Goal: Task Accomplishment & Management: Complete application form

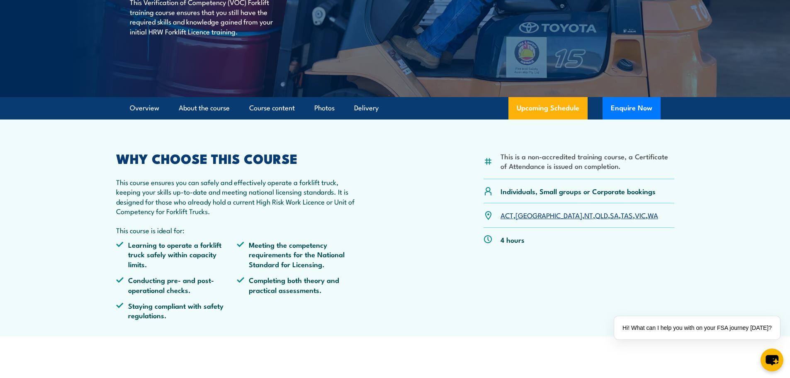
scroll to position [166, 0]
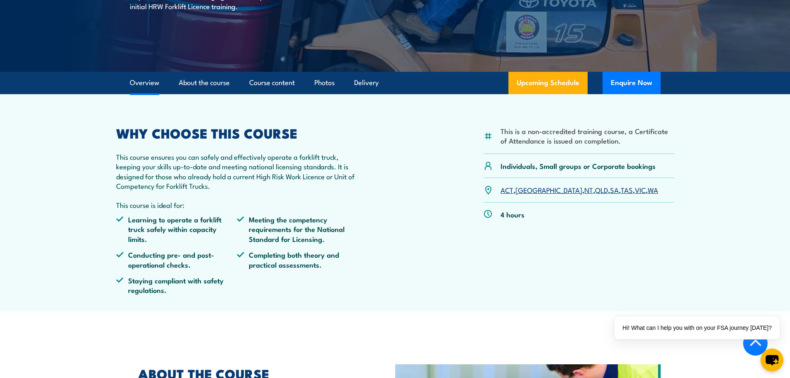
click at [635, 191] on link "VIC" at bounding box center [640, 190] width 11 height 10
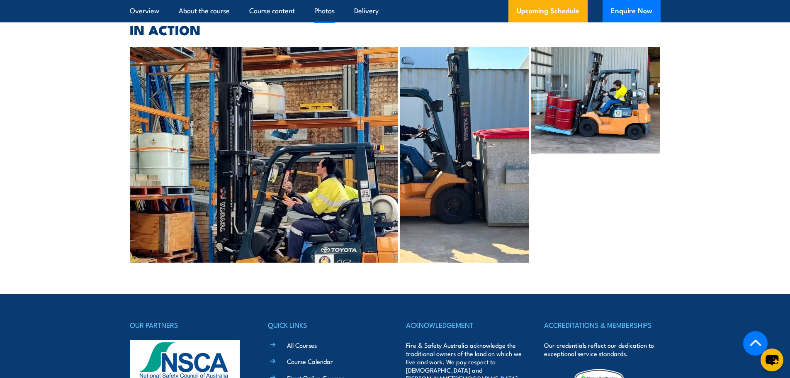
scroll to position [1813, 0]
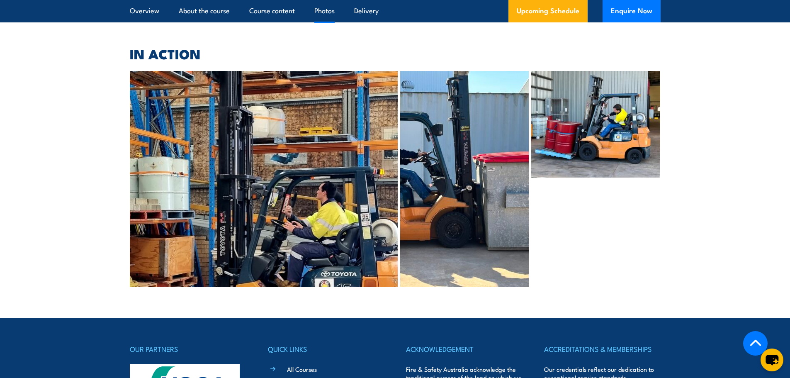
click at [275, 152] on img at bounding box center [264, 179] width 268 height 216
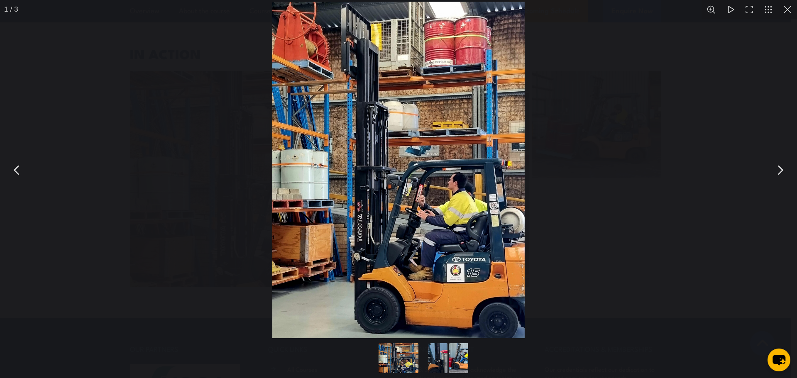
click at [789, 14] on button "You can close this modal content with the ESC key" at bounding box center [787, 9] width 19 height 19
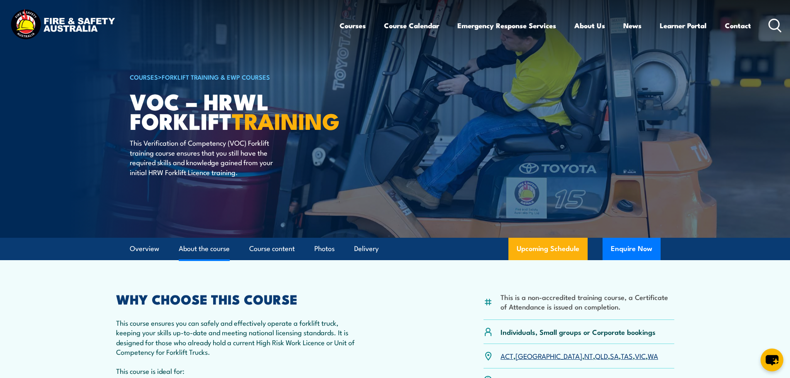
click at [204, 249] on link "About the course" at bounding box center [204, 249] width 51 height 22
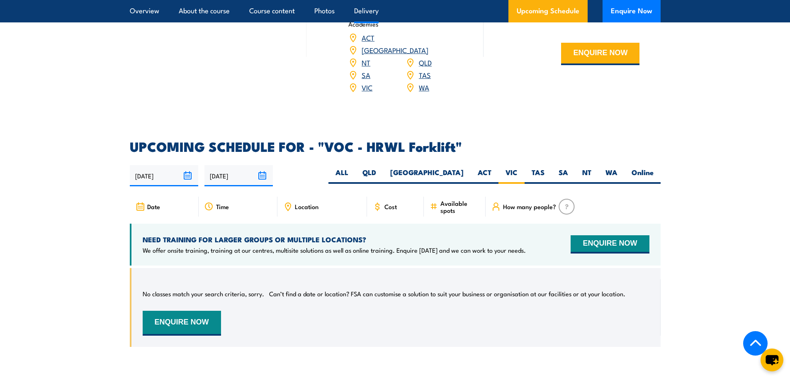
scroll to position [1167, 0]
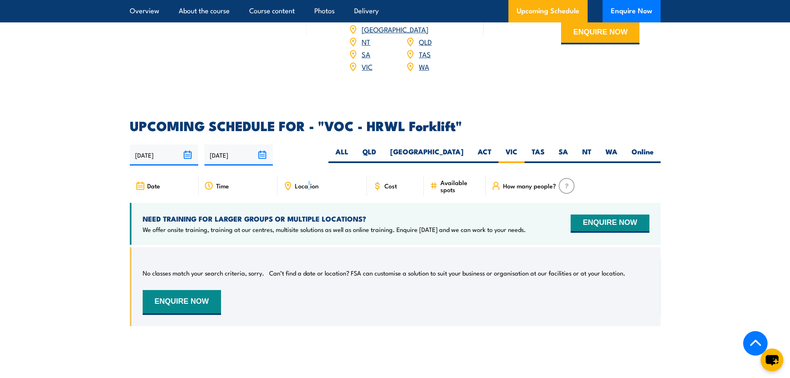
click at [309, 182] on span "Location" at bounding box center [307, 185] width 24 height 7
click at [395, 182] on span "Cost" at bounding box center [391, 185] width 12 height 7
click at [603, 215] on button "ENQUIRE NOW" at bounding box center [610, 224] width 78 height 18
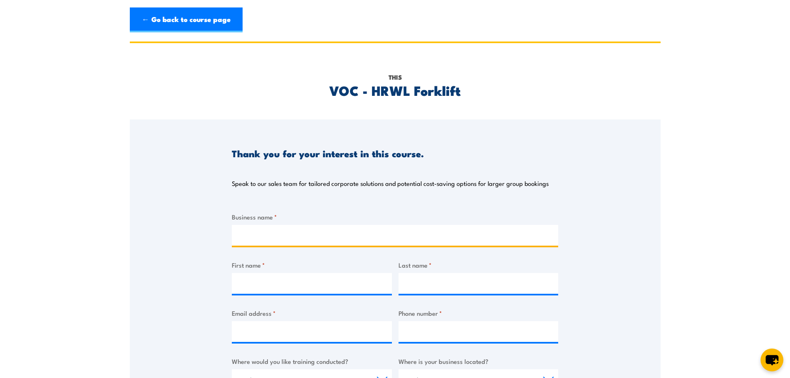
click at [258, 242] on input "Business name *" at bounding box center [395, 235] width 327 height 21
type input "DAGZ ATFT [PERSON_NAME] FAMILY TRUST T/AS VERTIMAX [GEOGRAPHIC_DATA]"
type input "Beverley"
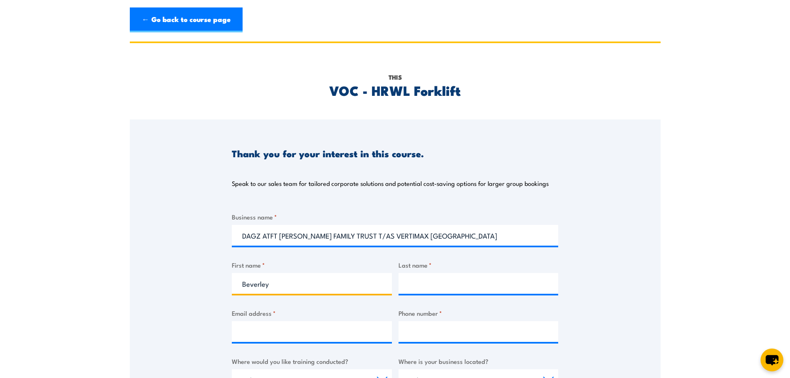
type input "Barrot"
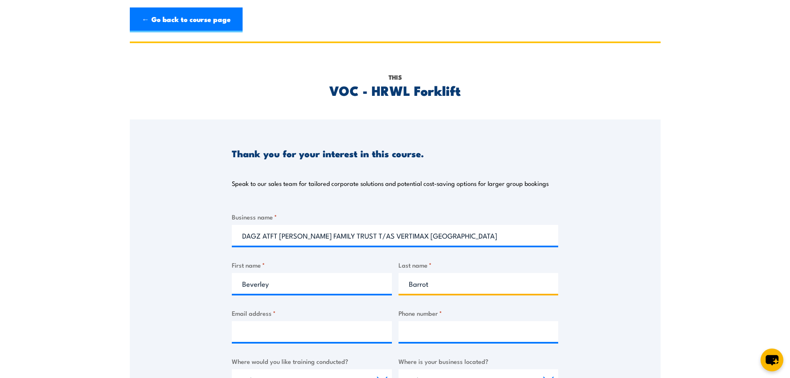
type input "[EMAIL_ADDRESS][DOMAIN_NAME]"
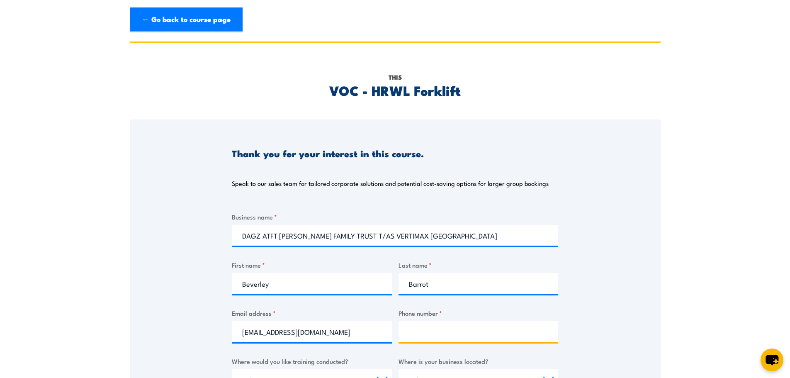
type input "1300776629"
select select "VIC"
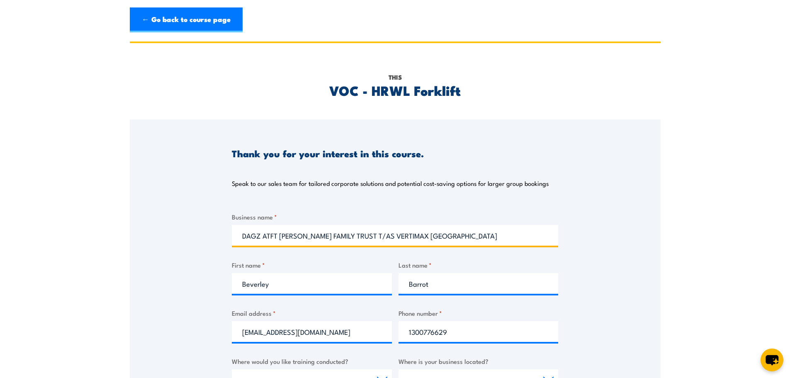
drag, startPoint x: 442, startPoint y: 234, endPoint x: 246, endPoint y: 245, distance: 196.2
click at [246, 245] on input "DAGZ ATFT [PERSON_NAME] FAMILY TRUST T/AS VERTIMAX [GEOGRAPHIC_DATA]" at bounding box center [395, 235] width 327 height 21
click at [371, 234] on input "DAGZ ATFT PORTER FAMILY TRUST T/AS VERTIMAX AUSTRALIA" at bounding box center [395, 235] width 327 height 21
drag, startPoint x: 371, startPoint y: 235, endPoint x: 241, endPoint y: 245, distance: 129.8
click at [241, 245] on input "DAGZ ATFT PORTER FAMILY TRUST T/AS VERTIMAX AUSTRALIA" at bounding box center [395, 235] width 327 height 21
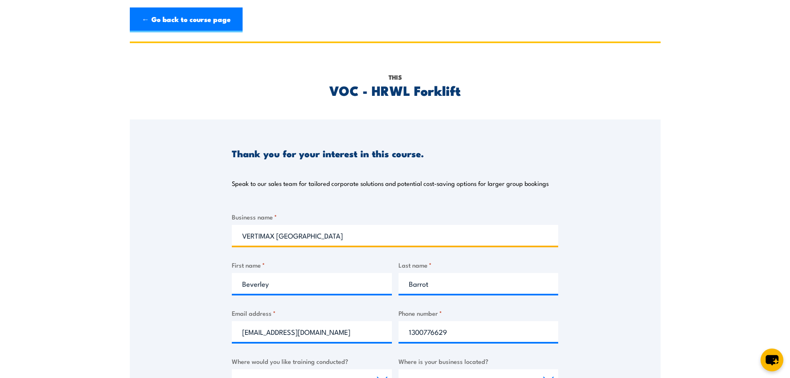
type input "VERTIMAX AUSTRALIA"
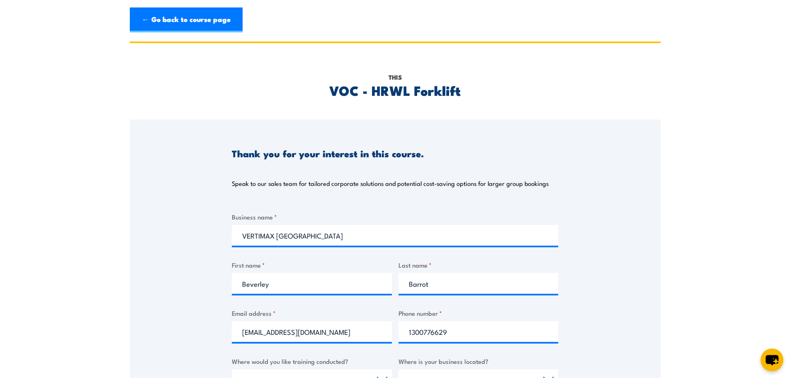
click at [597, 264] on div "Thank you for your interest in this course. Speak to our sales team for tailore…" at bounding box center [395, 327] width 531 height 415
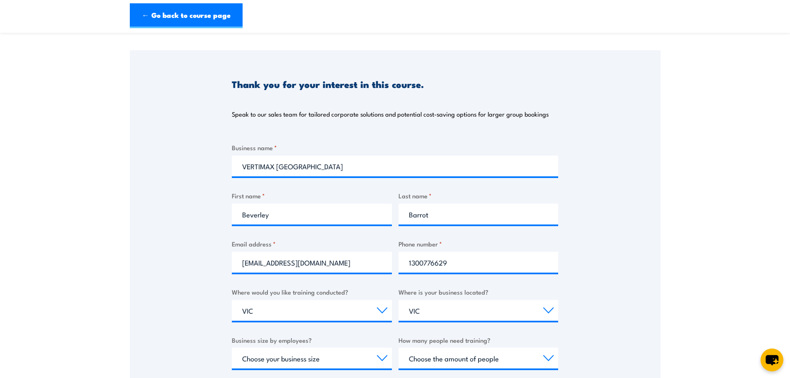
scroll to position [83, 0]
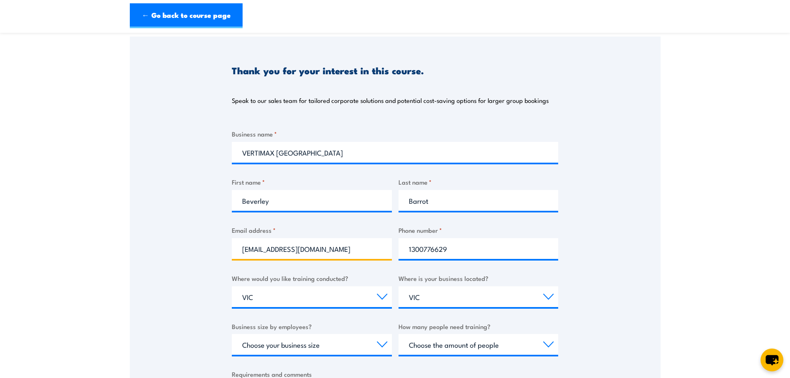
drag, startPoint x: 262, startPoint y: 251, endPoint x: 232, endPoint y: 246, distance: 31.0
click at [232, 246] on div "Thank you for your interest in this course. Speak to our sales team for tailore…" at bounding box center [395, 244] width 531 height 415
type input "bev@vertimaxaustralia.com.au"
click at [428, 297] on select "Select a state or territory QLD NSW VIC SA ACT WA TAS NT" at bounding box center [479, 296] width 160 height 21
click at [399, 286] on select "Select a state or territory QLD NSW VIC SA ACT WA TAS NT" at bounding box center [479, 296] width 160 height 21
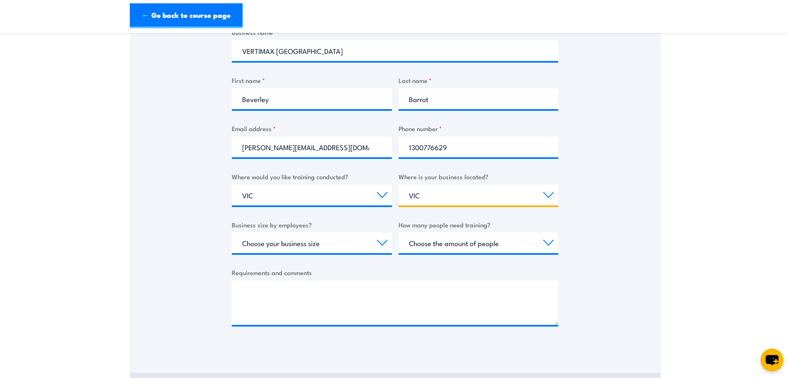
scroll to position [207, 0]
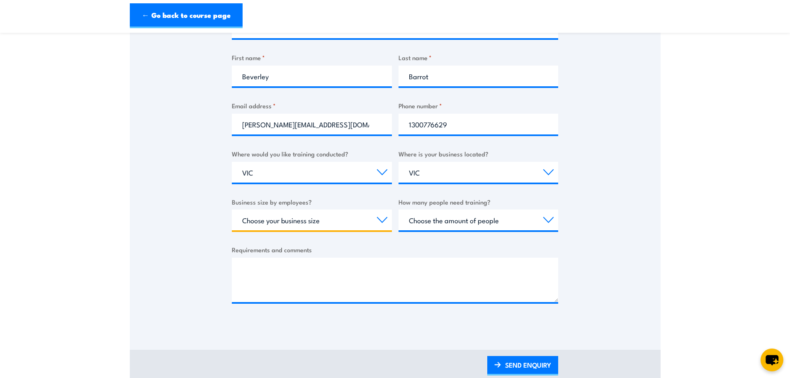
click at [335, 221] on select "Choose your business size 1 to 19 20 to 199 200+" at bounding box center [312, 220] width 160 height 21
select select "20 to 199"
click at [232, 210] on select "Choose your business size 1 to 19 20 to 199 200+" at bounding box center [312, 220] width 160 height 21
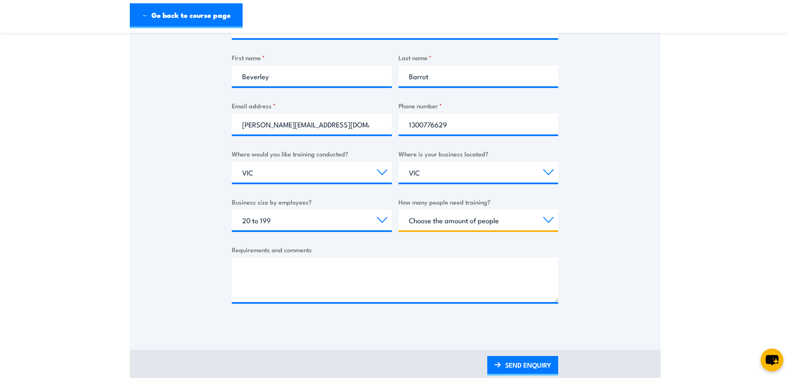
click at [484, 219] on select "Choose the amount of people 1 to 4 5 to 19 20+" at bounding box center [479, 220] width 160 height 21
select select "1 to 4"
click at [399, 210] on select "Choose the amount of people 1 to 4 5 to 19 20+" at bounding box center [479, 220] width 160 height 21
click at [281, 302] on div at bounding box center [395, 280] width 327 height 44
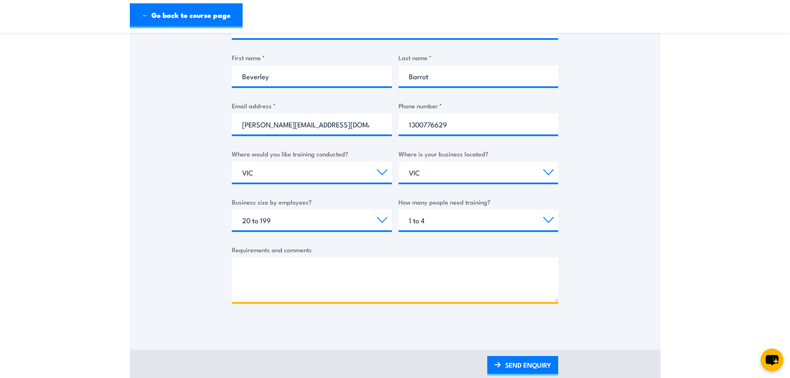
click at [261, 296] on textarea "Requirements and comments" at bounding box center [395, 280] width 327 height 44
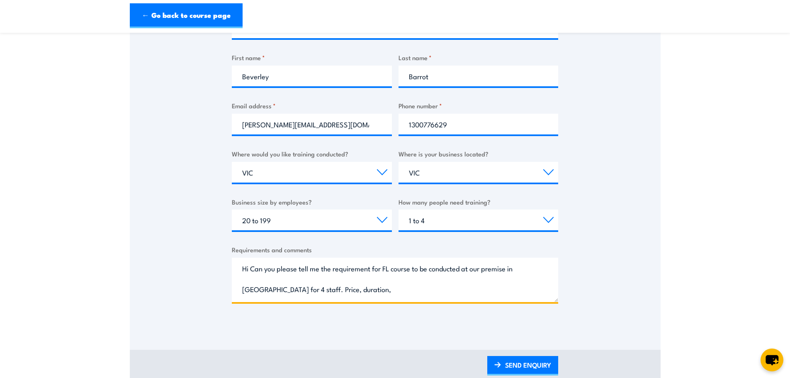
click at [315, 288] on textarea "Hi Can you please tell me the requirement for FL course to be conducted at our …" at bounding box center [395, 280] width 327 height 44
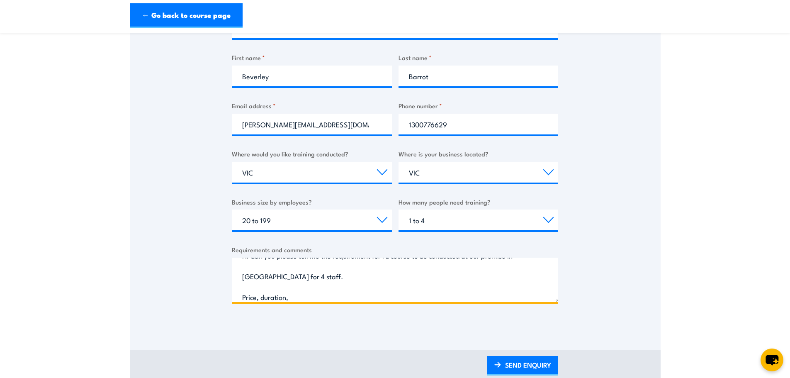
click at [292, 297] on textarea "Hi Can you please tell me the requirement for FL course to be conducted at our …" at bounding box center [395, 280] width 327 height 44
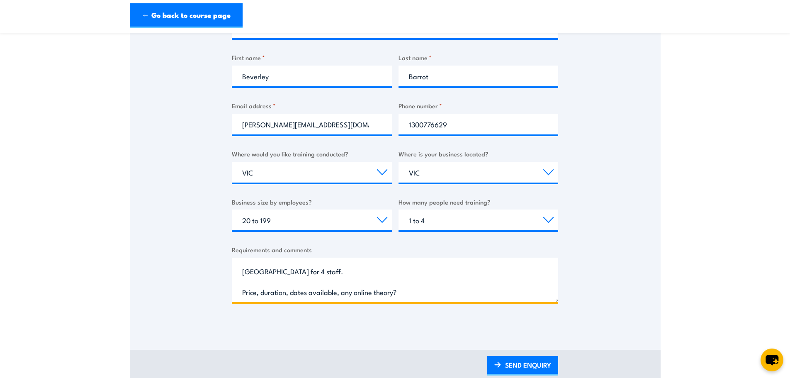
scroll to position [54, 0]
click at [258, 283] on textarea "Hi Can you please tell me the requirement for FL course to be conducted at our …" at bounding box center [395, 280] width 327 height 44
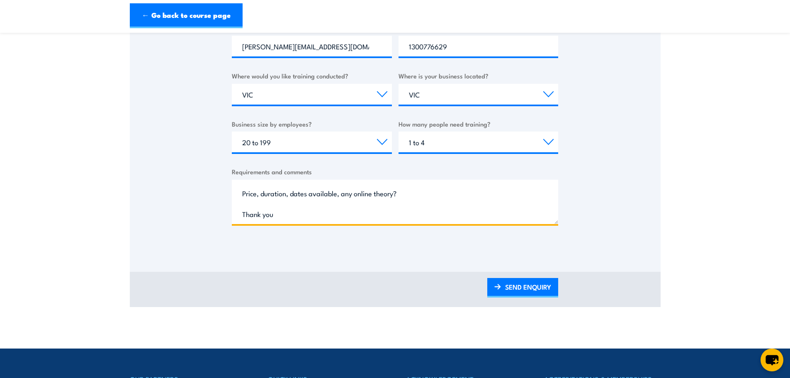
scroll to position [290, 0]
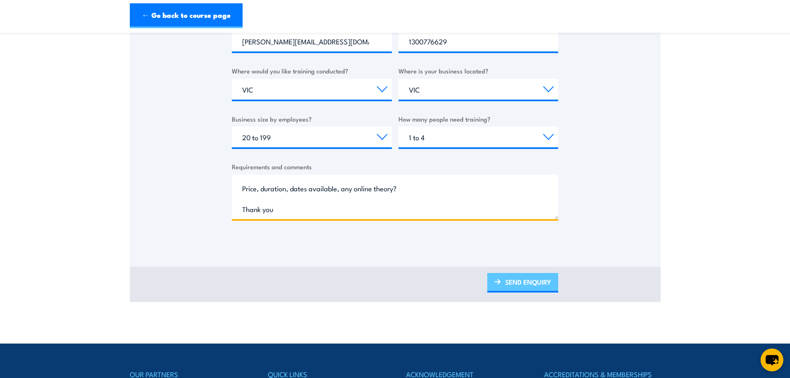
type textarea "Hi Can you please tell me the requirement for FL course to be conducted at our …"
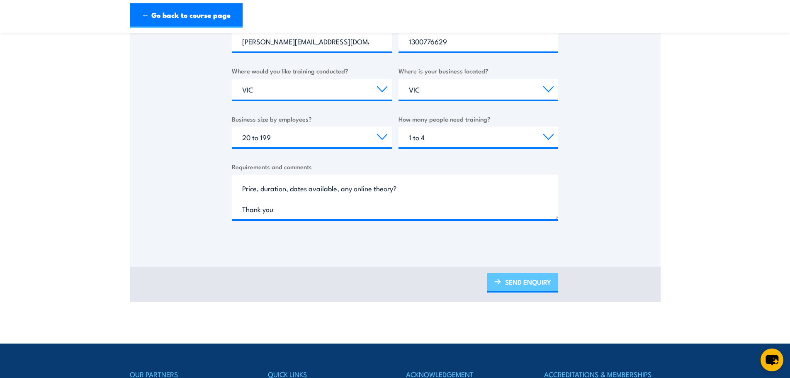
click at [522, 283] on link "SEND ENQUIRY" at bounding box center [523, 283] width 71 height 20
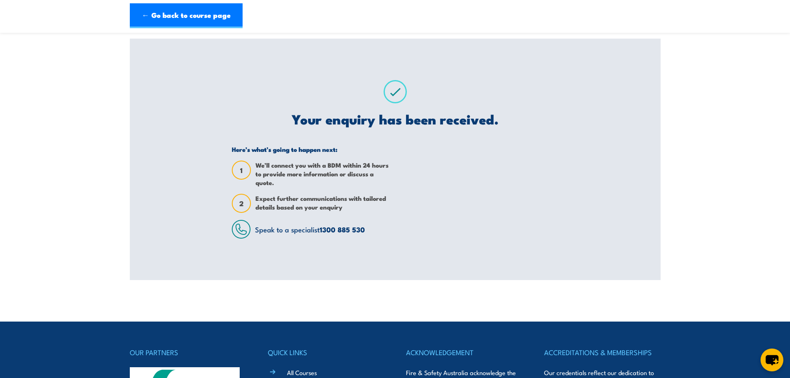
scroll to position [0, 0]
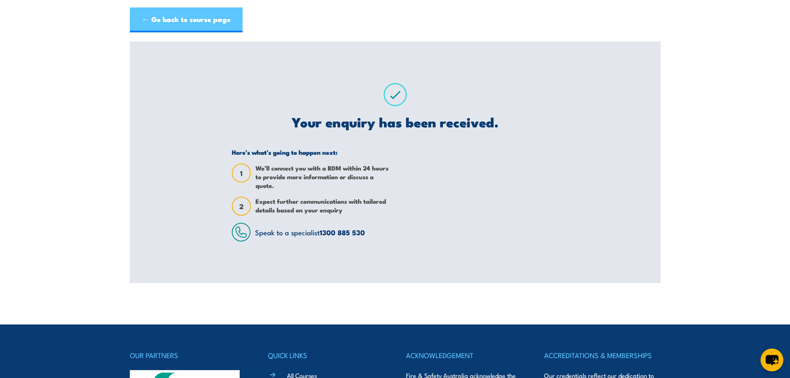
click at [183, 22] on link "← Go back to course page" at bounding box center [186, 19] width 113 height 25
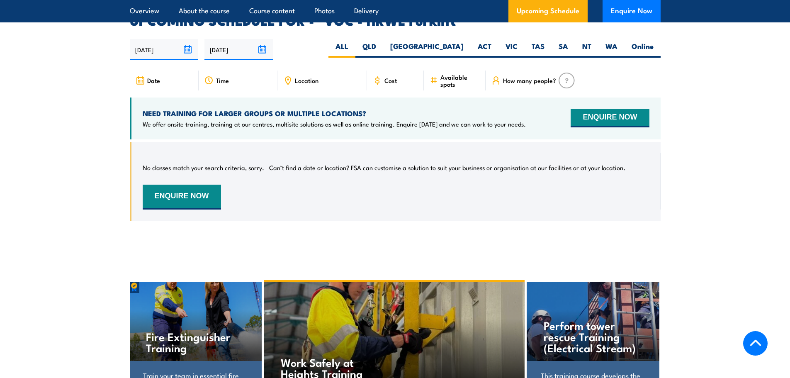
scroll to position [1274, 0]
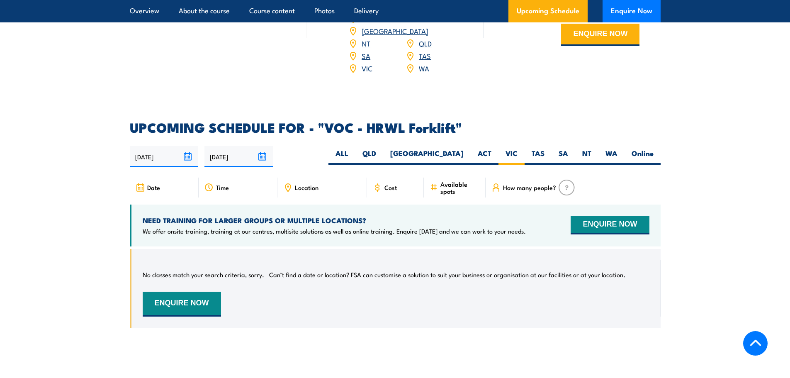
scroll to position [1167, 0]
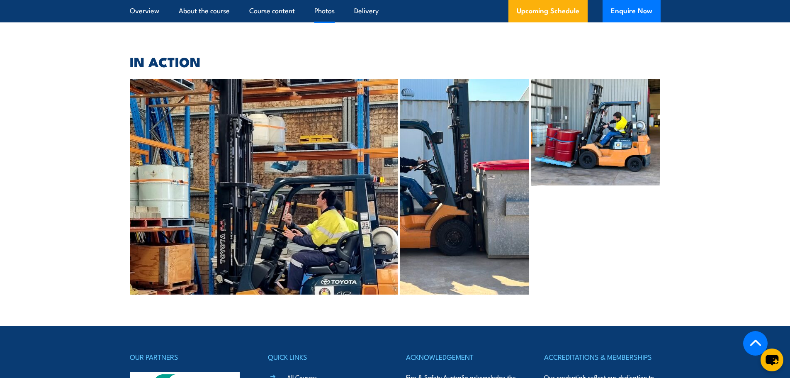
scroll to position [1813, 0]
